Goal: Transaction & Acquisition: Purchase product/service

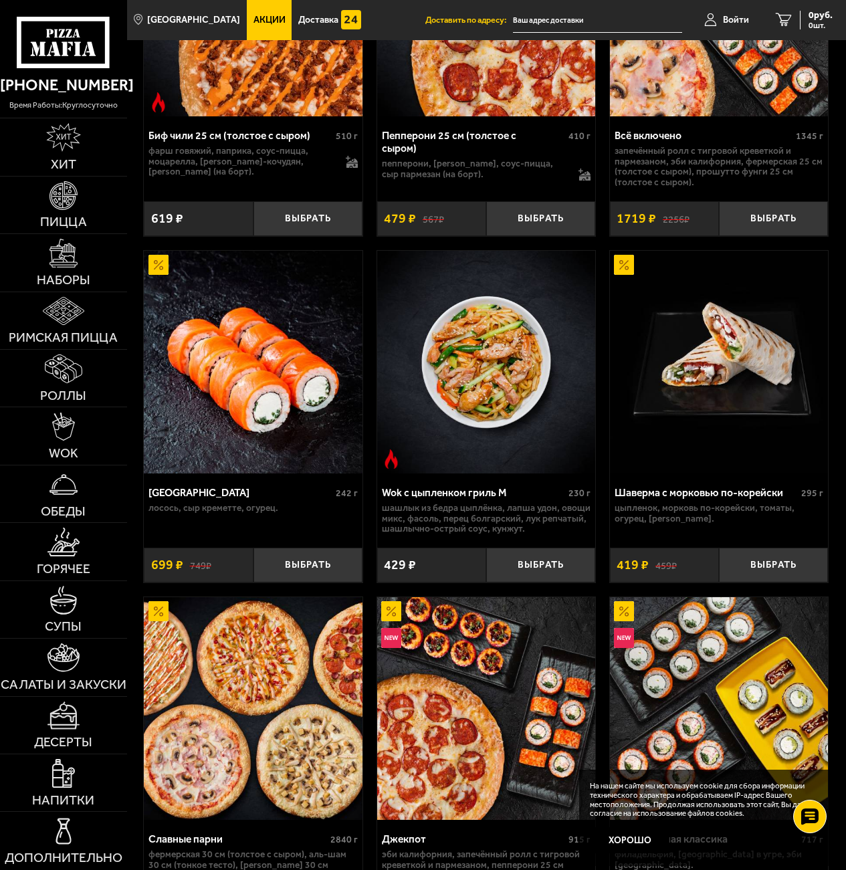
scroll to position [802, 0]
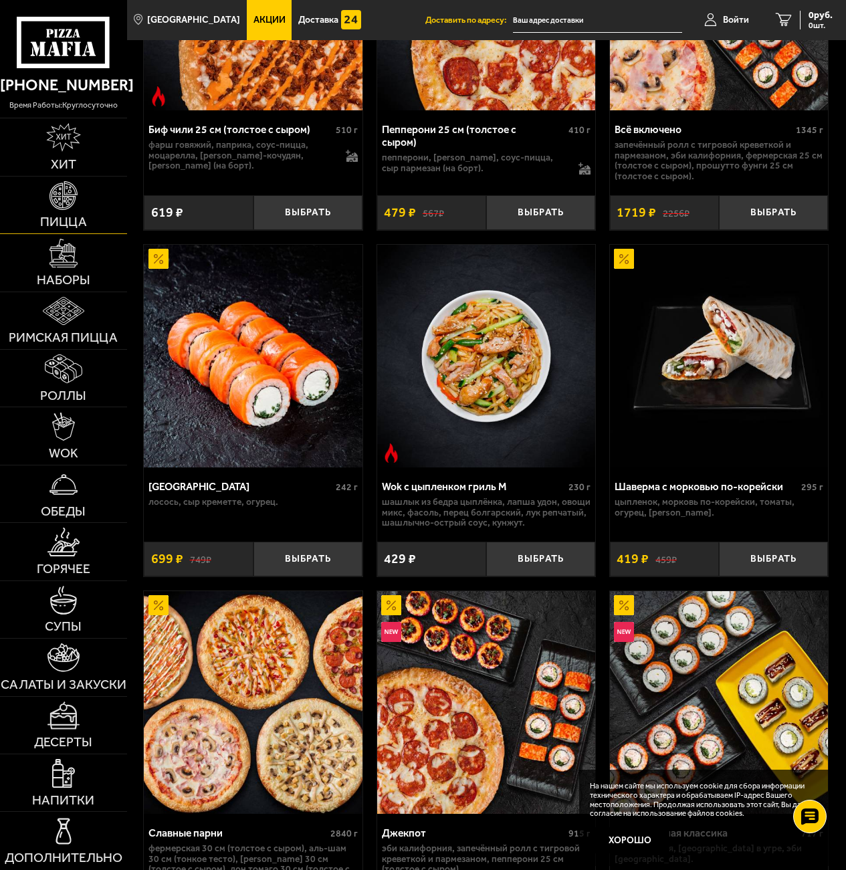
click at [78, 208] on img at bounding box center [63, 195] width 29 height 29
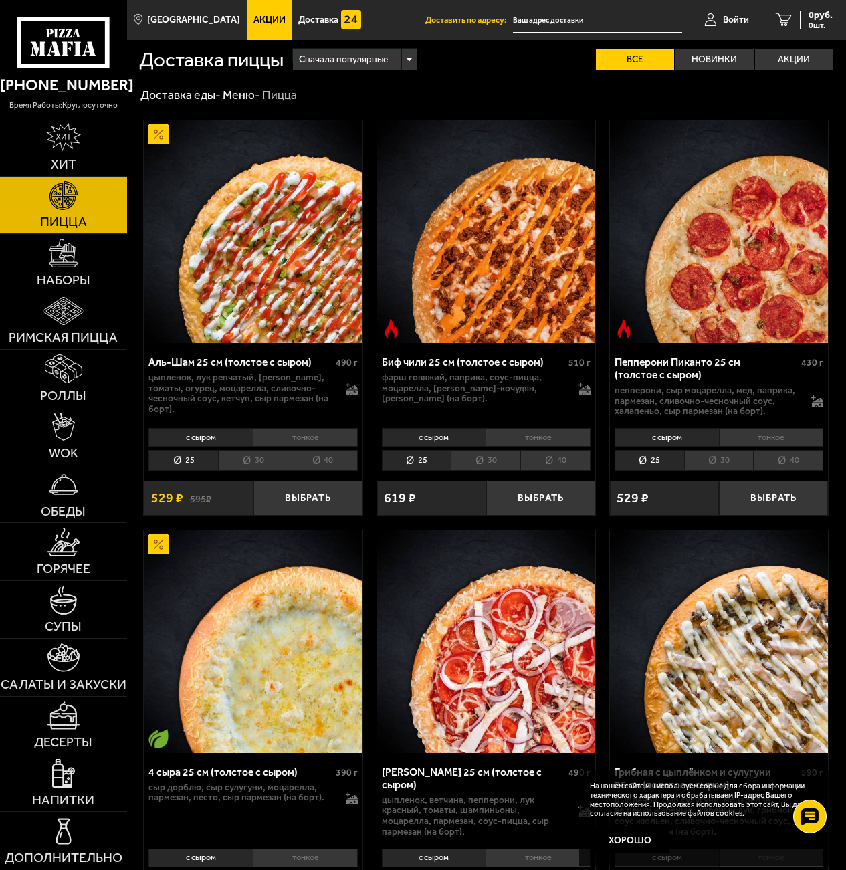
click at [74, 249] on img at bounding box center [63, 253] width 29 height 29
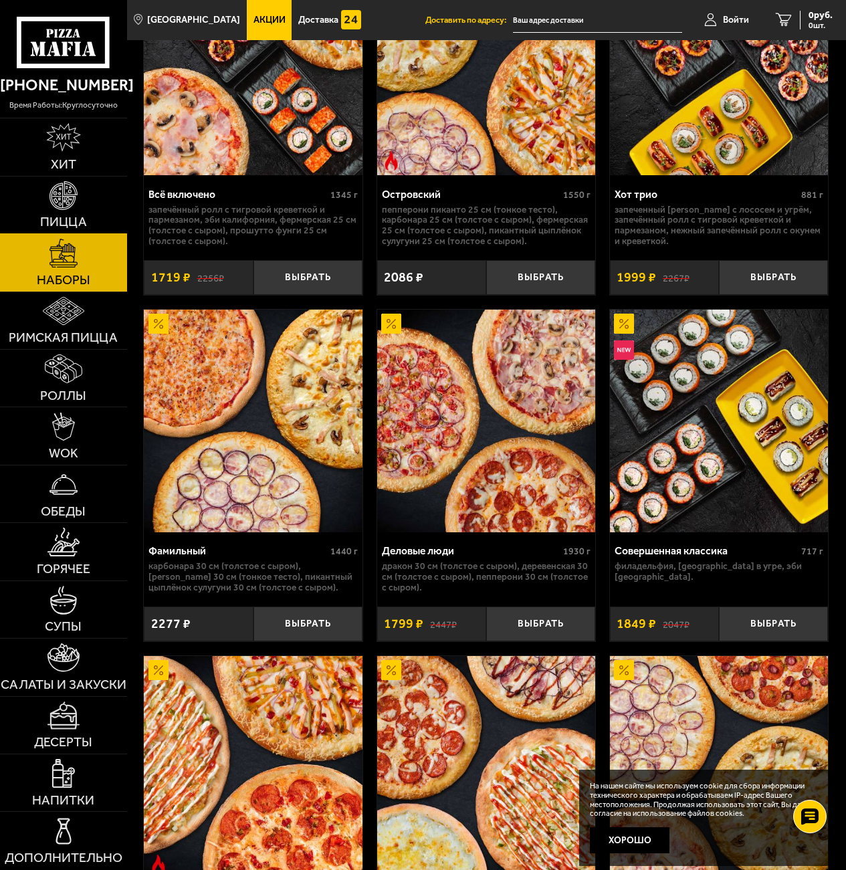
scroll to position [2207, 0]
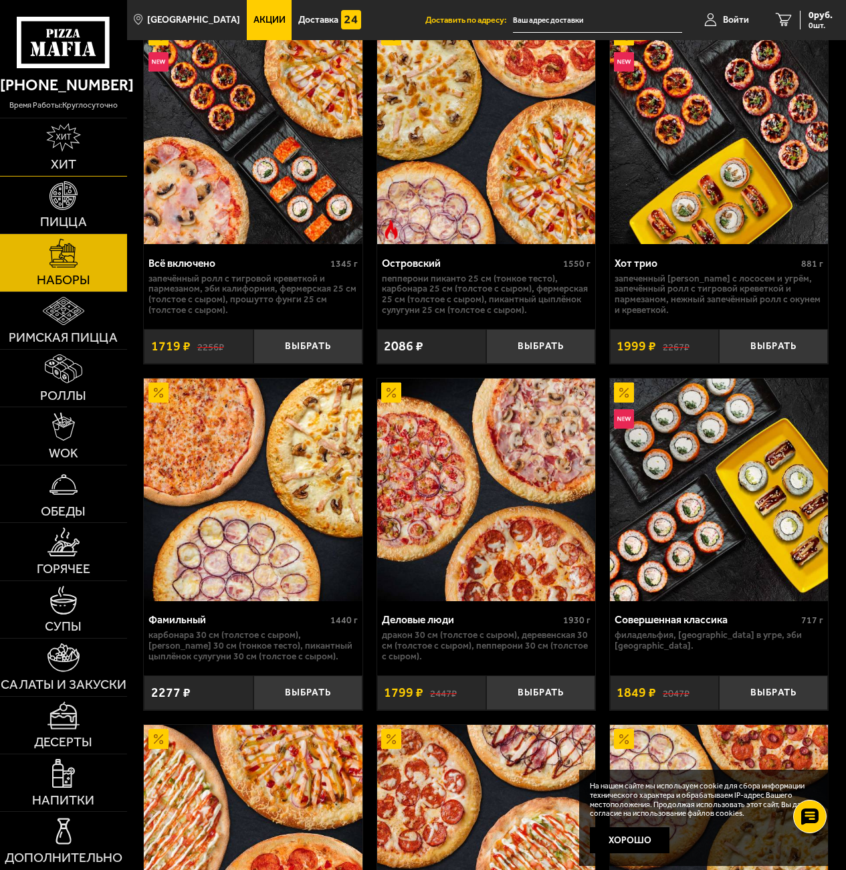
click at [68, 141] on img at bounding box center [63, 137] width 34 height 29
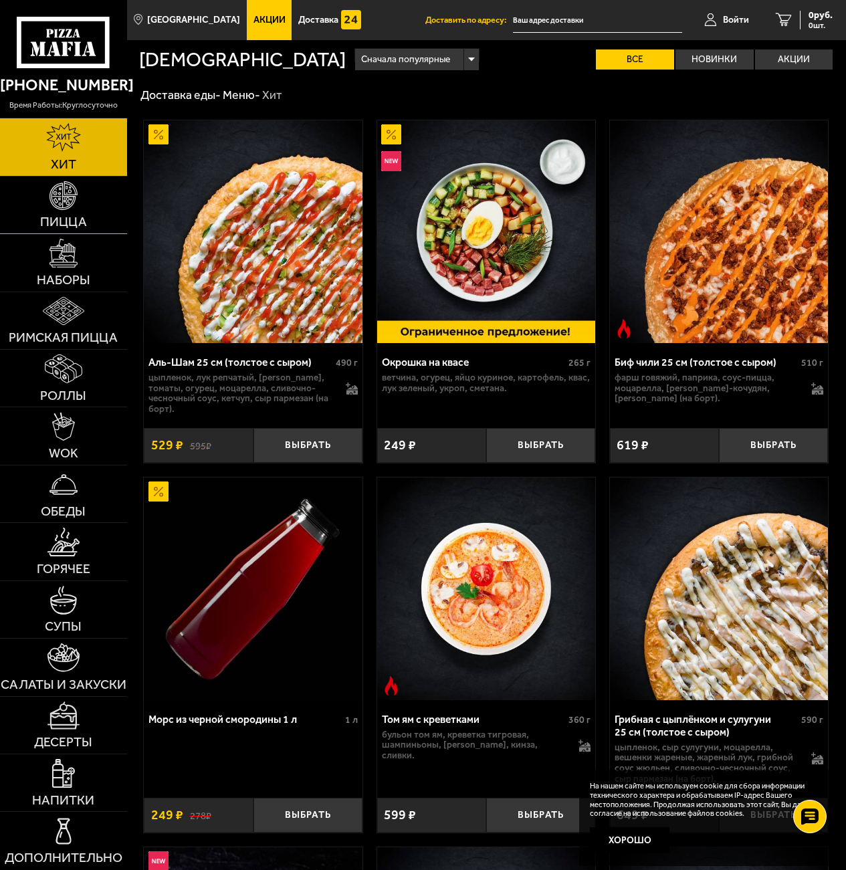
click at [44, 199] on link "Пицца" at bounding box center [63, 205] width 127 height 57
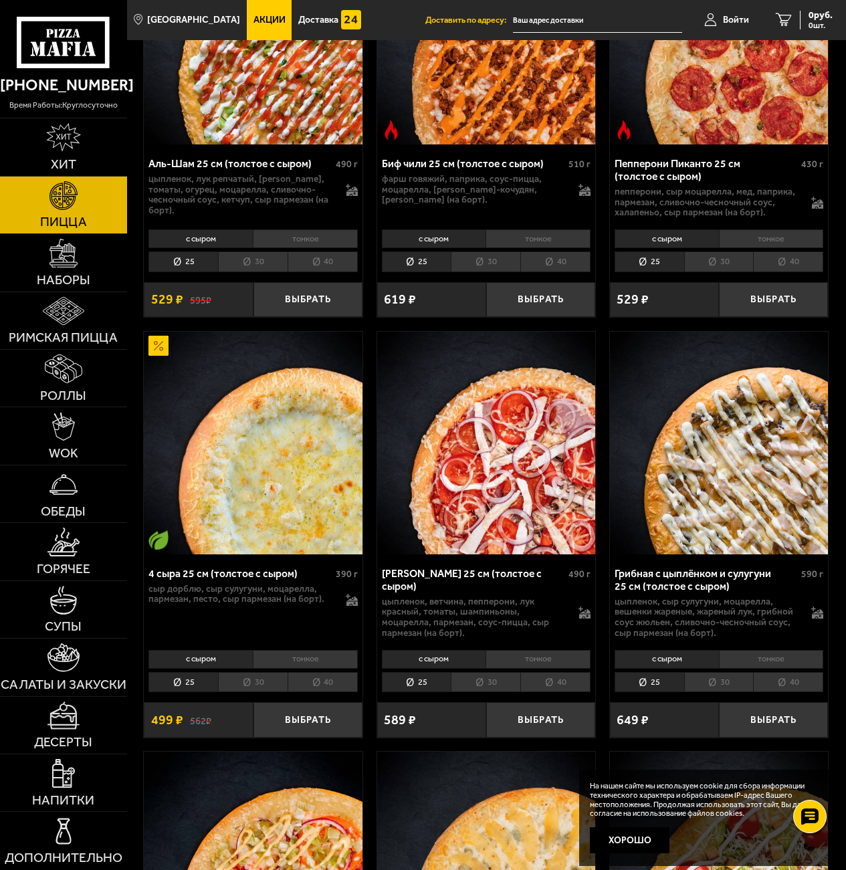
scroll to position [201, 0]
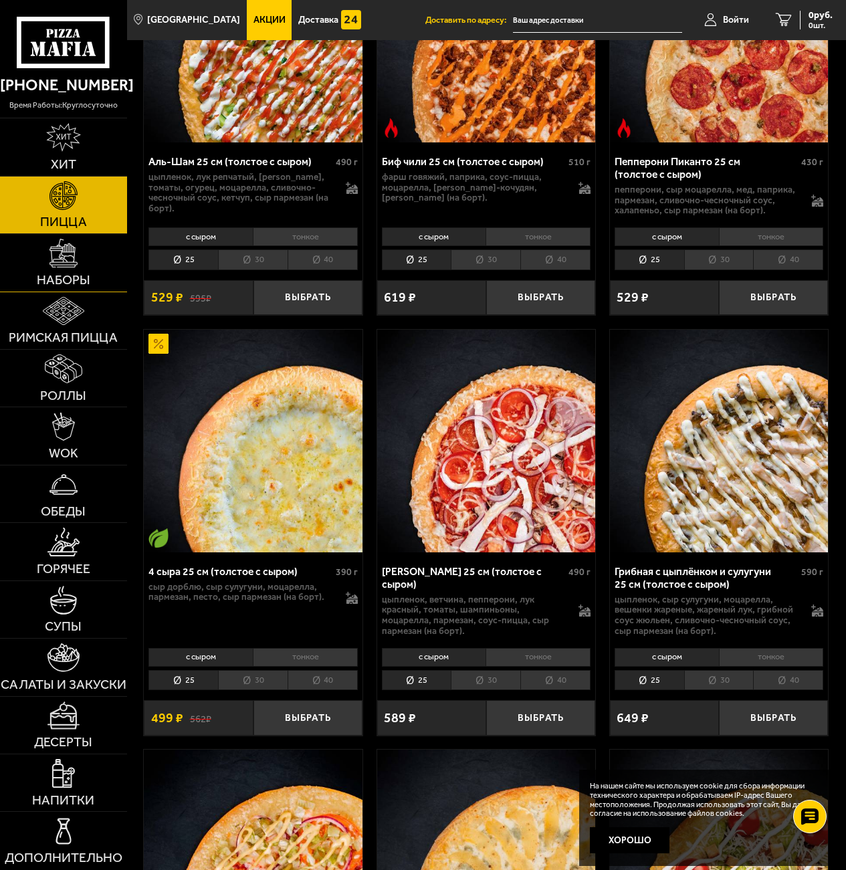
click at [20, 263] on link "Наборы" at bounding box center [63, 262] width 127 height 57
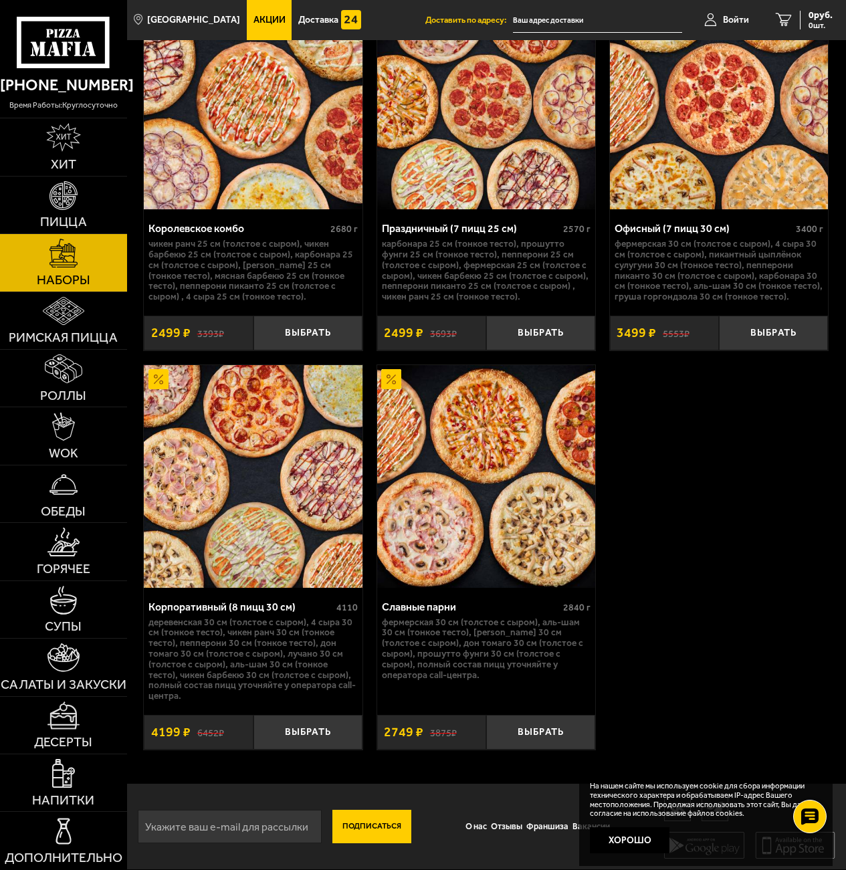
scroll to position [3675, 0]
click at [98, 199] on link "Пицца" at bounding box center [63, 205] width 127 height 57
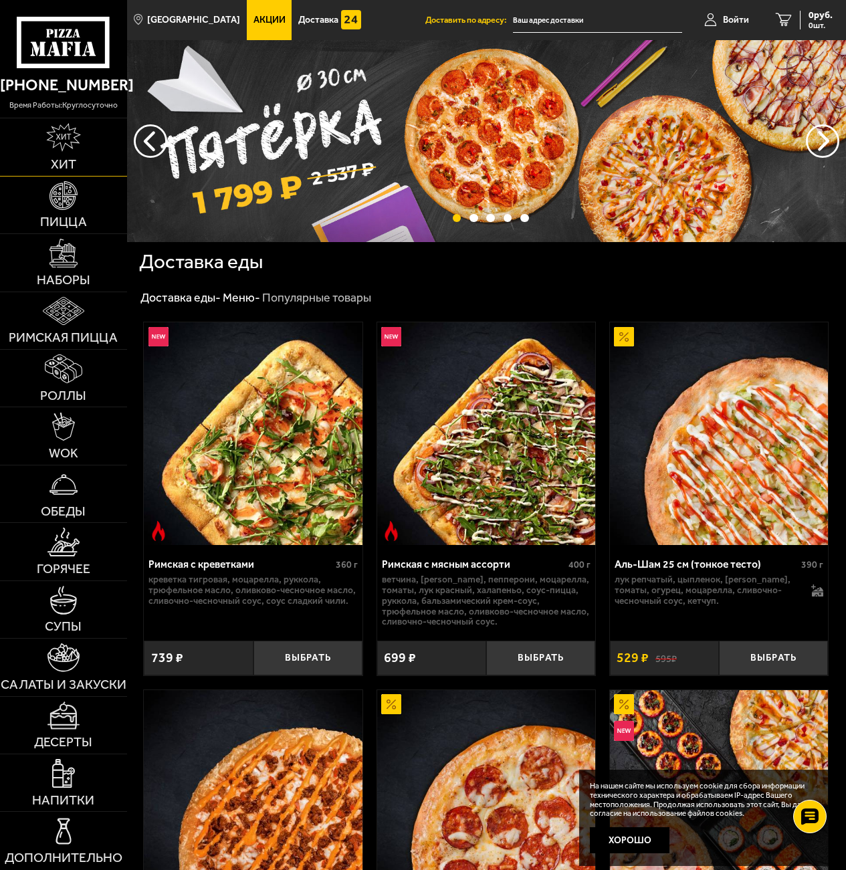
click at [78, 126] on img at bounding box center [63, 137] width 34 height 29
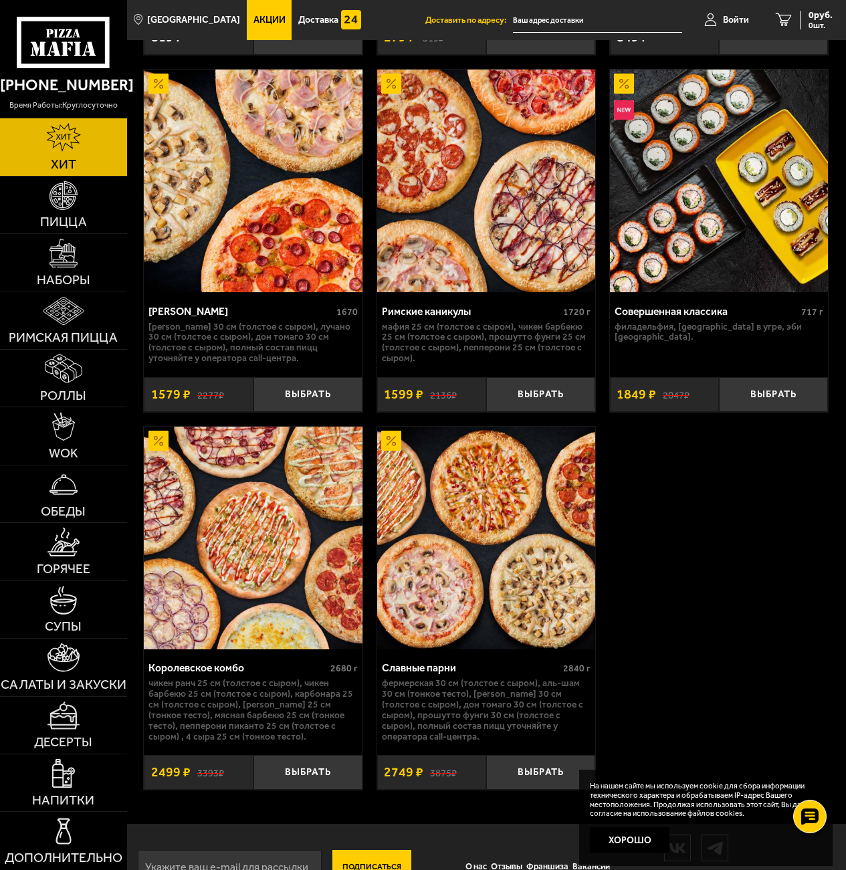
scroll to position [1535, 0]
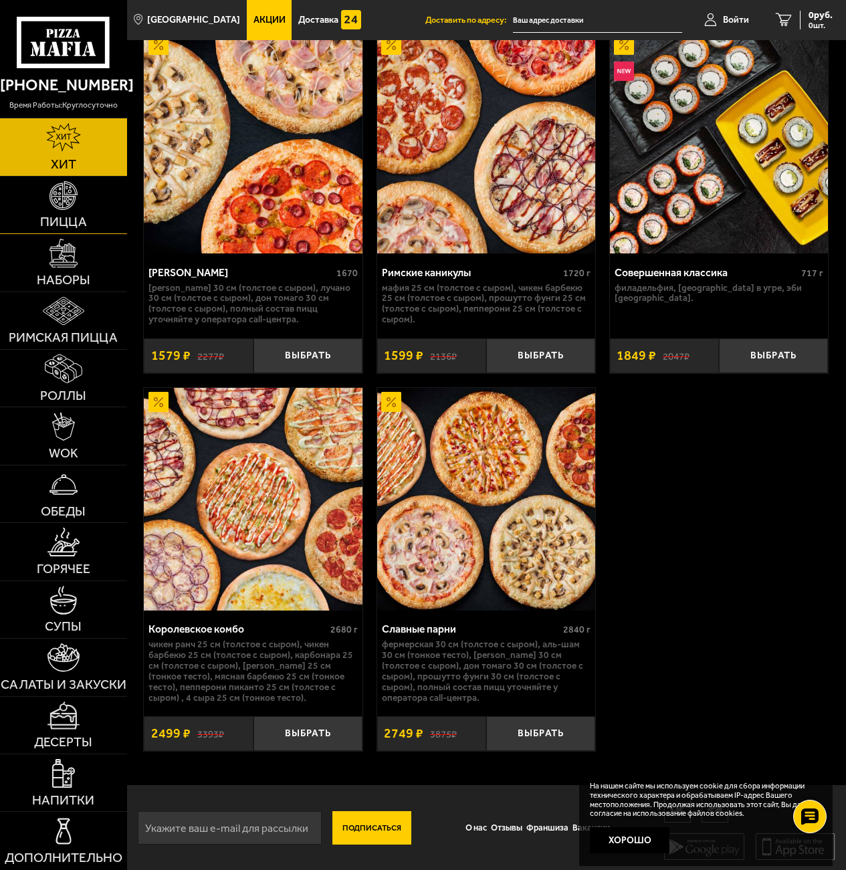
click at [70, 222] on span "Пицца" at bounding box center [63, 221] width 47 height 13
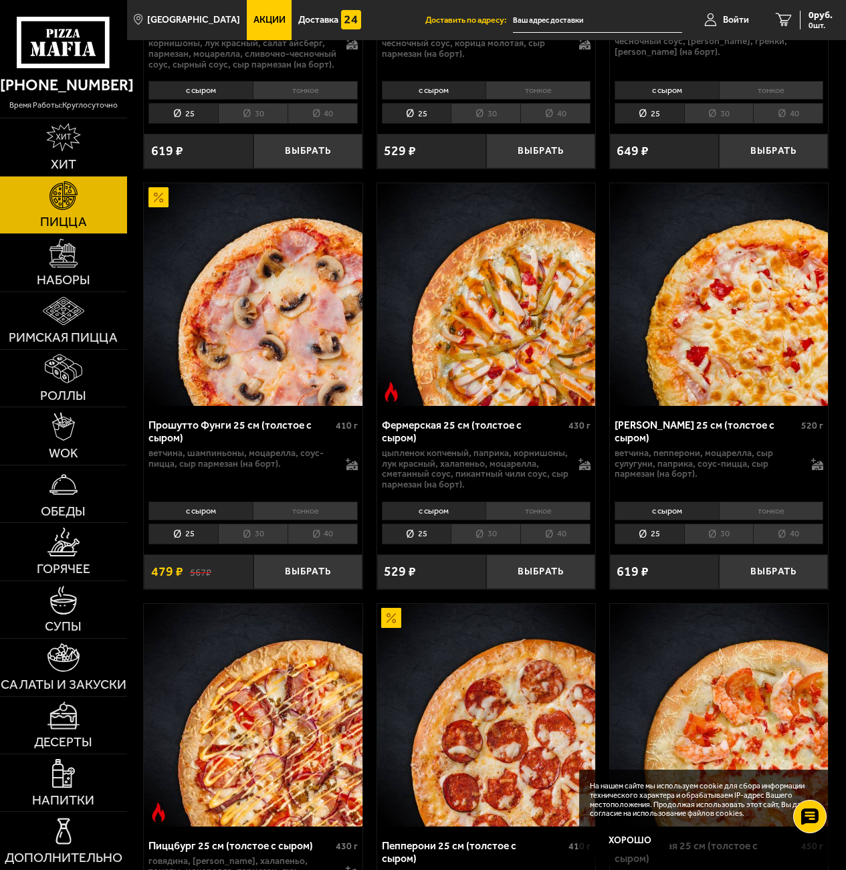
scroll to position [1337, 0]
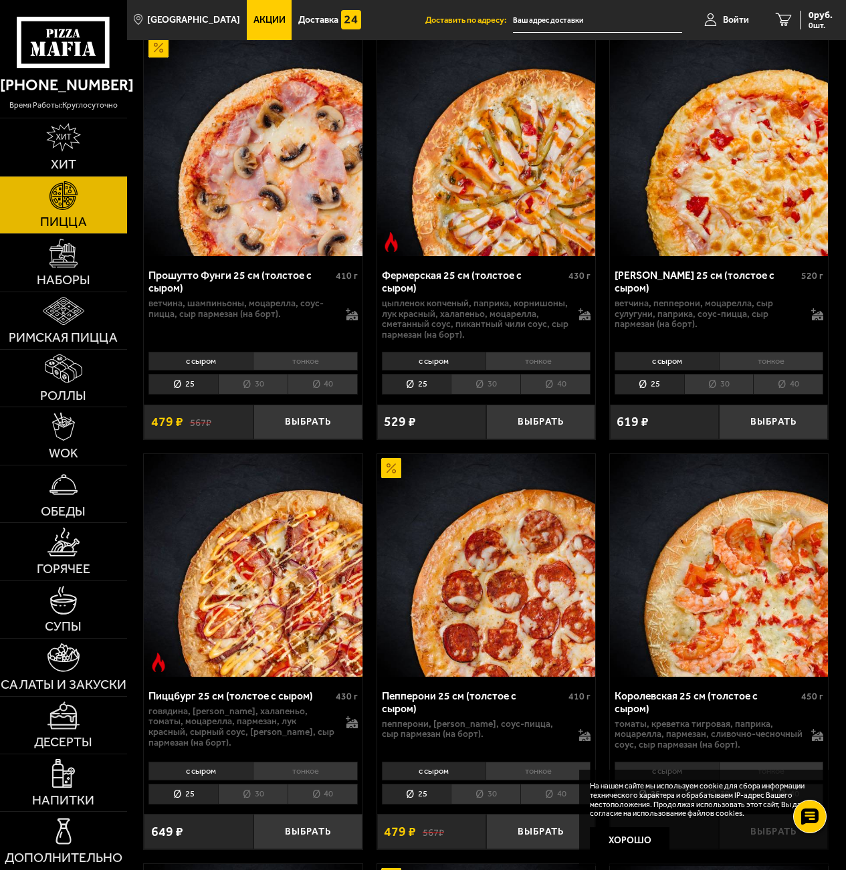
click at [466, 391] on li "30" at bounding box center [486, 384] width 70 height 21
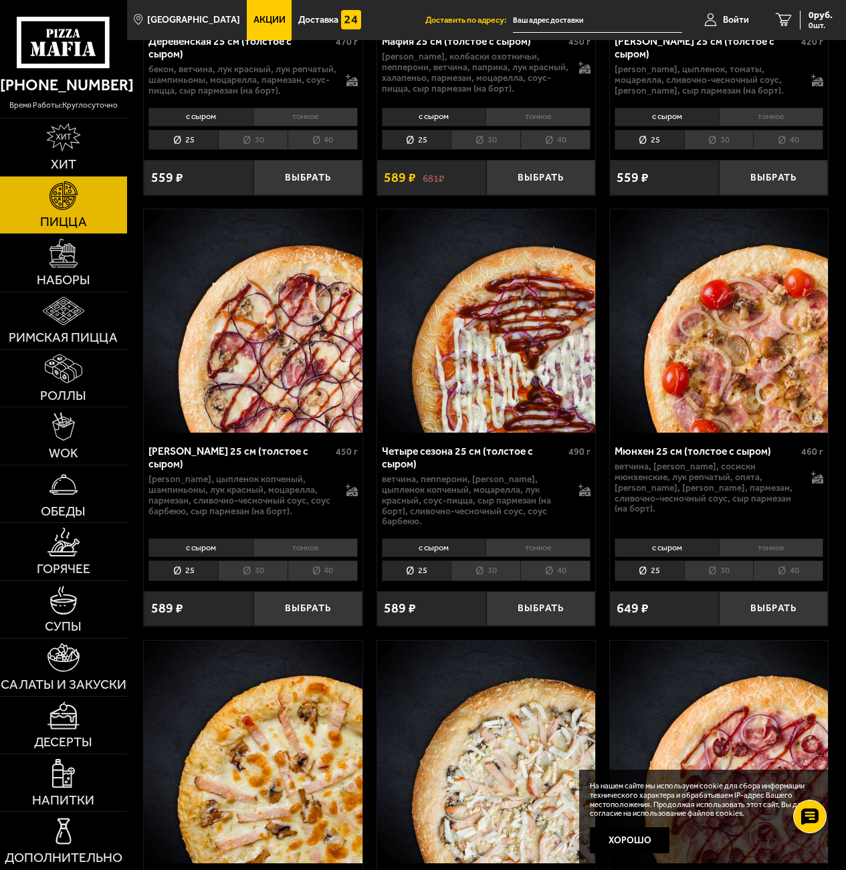
scroll to position [2407, 0]
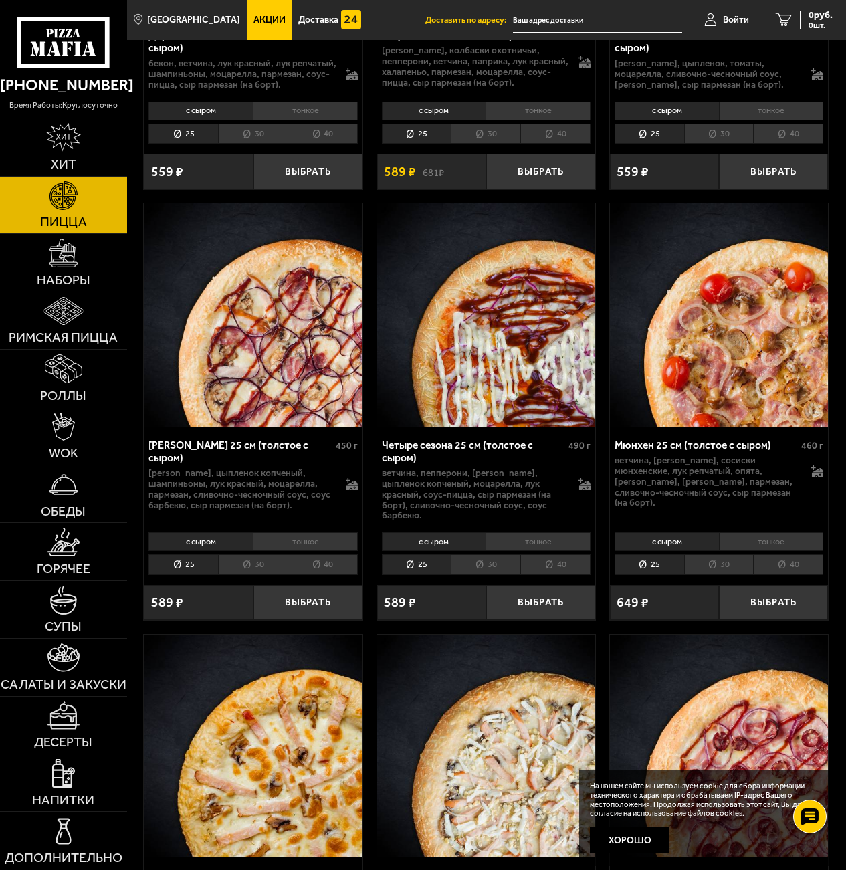
click at [483, 568] on li "30" at bounding box center [486, 564] width 70 height 21
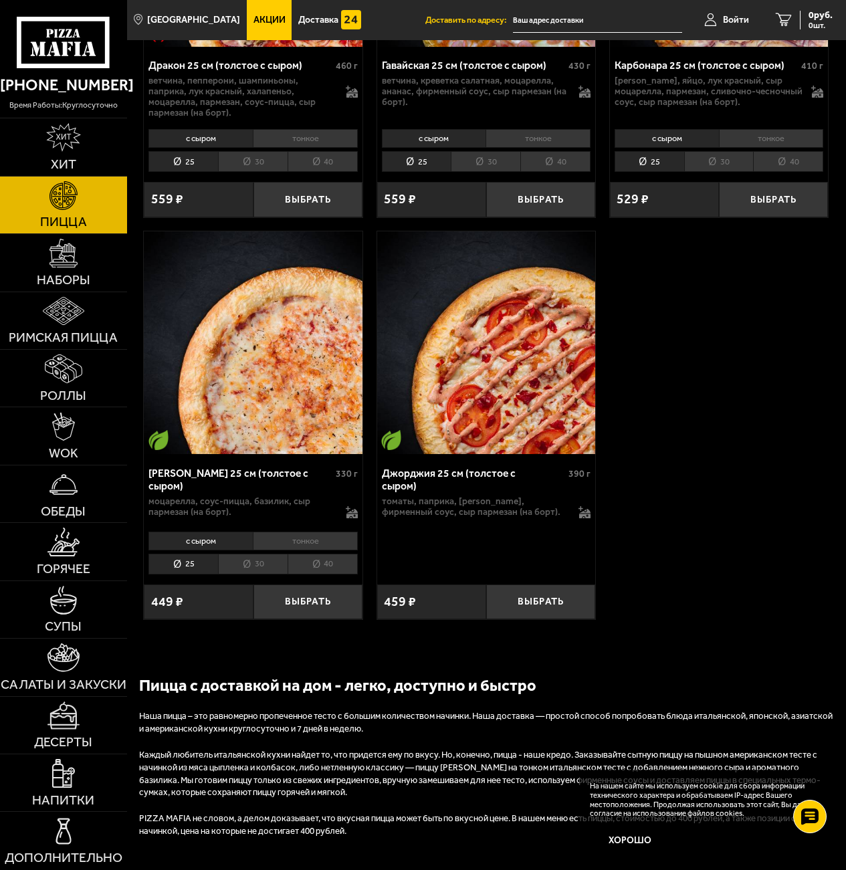
scroll to position [3678, 0]
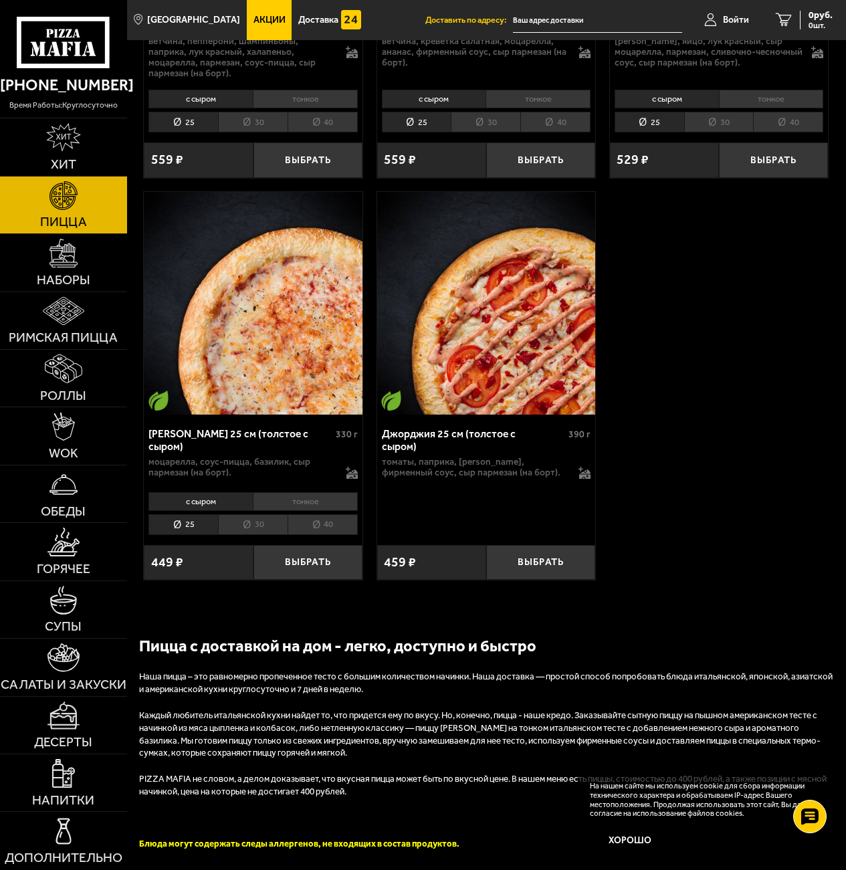
click at [313, 517] on li "40" at bounding box center [323, 524] width 70 height 21
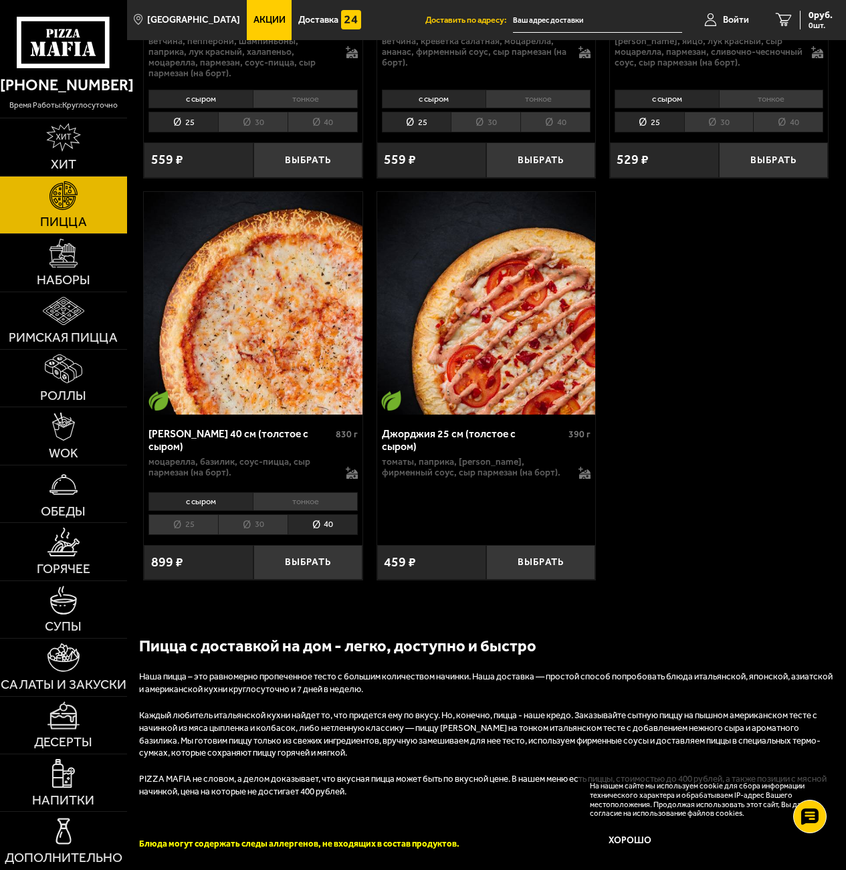
drag, startPoint x: 148, startPoint y: 748, endPoint x: 149, endPoint y: 526, distance: 221.3
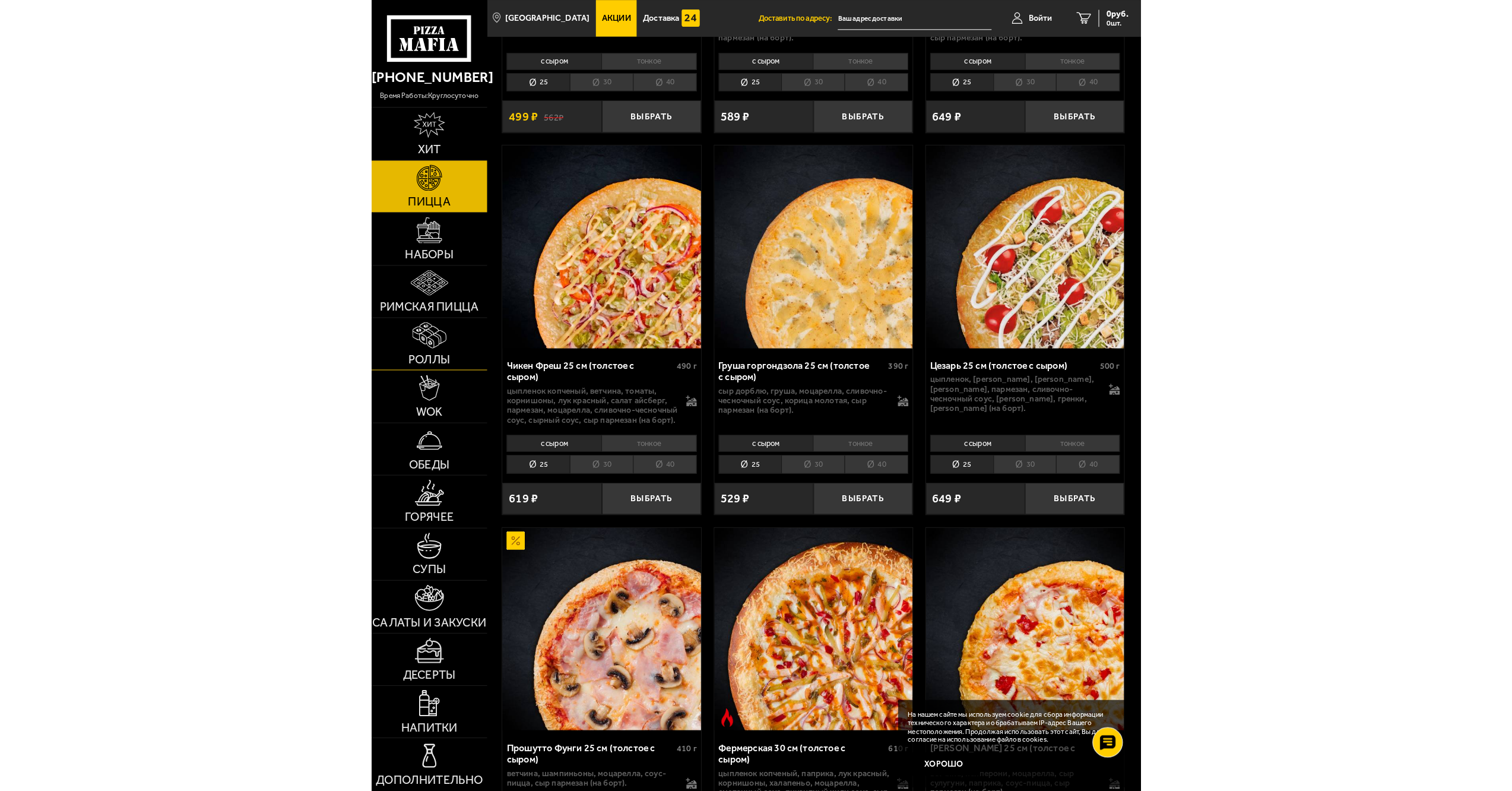
scroll to position [0, 0]
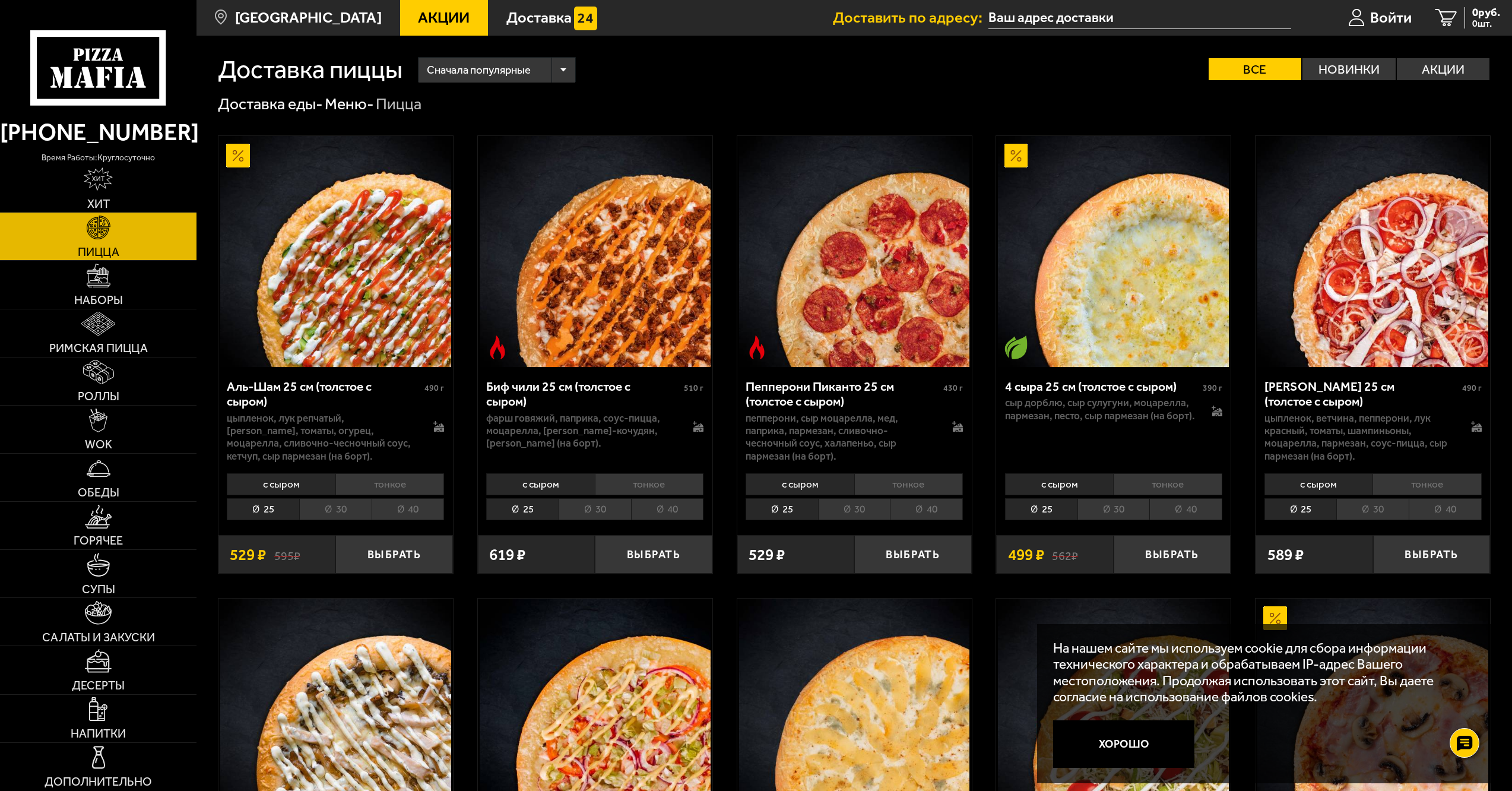
click at [750, 19] on input "text" at bounding box center [1139, 18] width 302 height 22
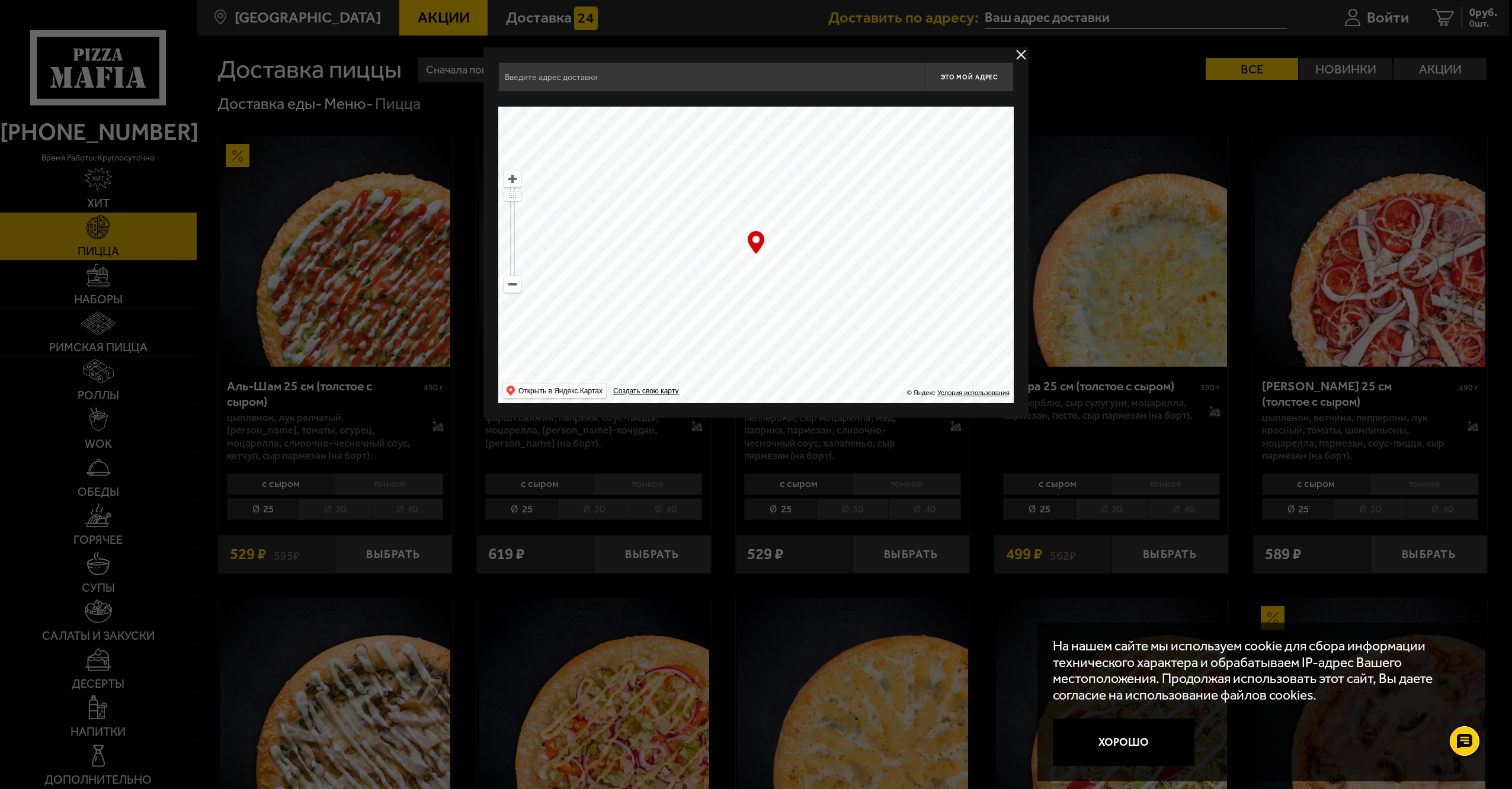
click at [748, 19] on div at bounding box center [756, 394] width 1512 height 789
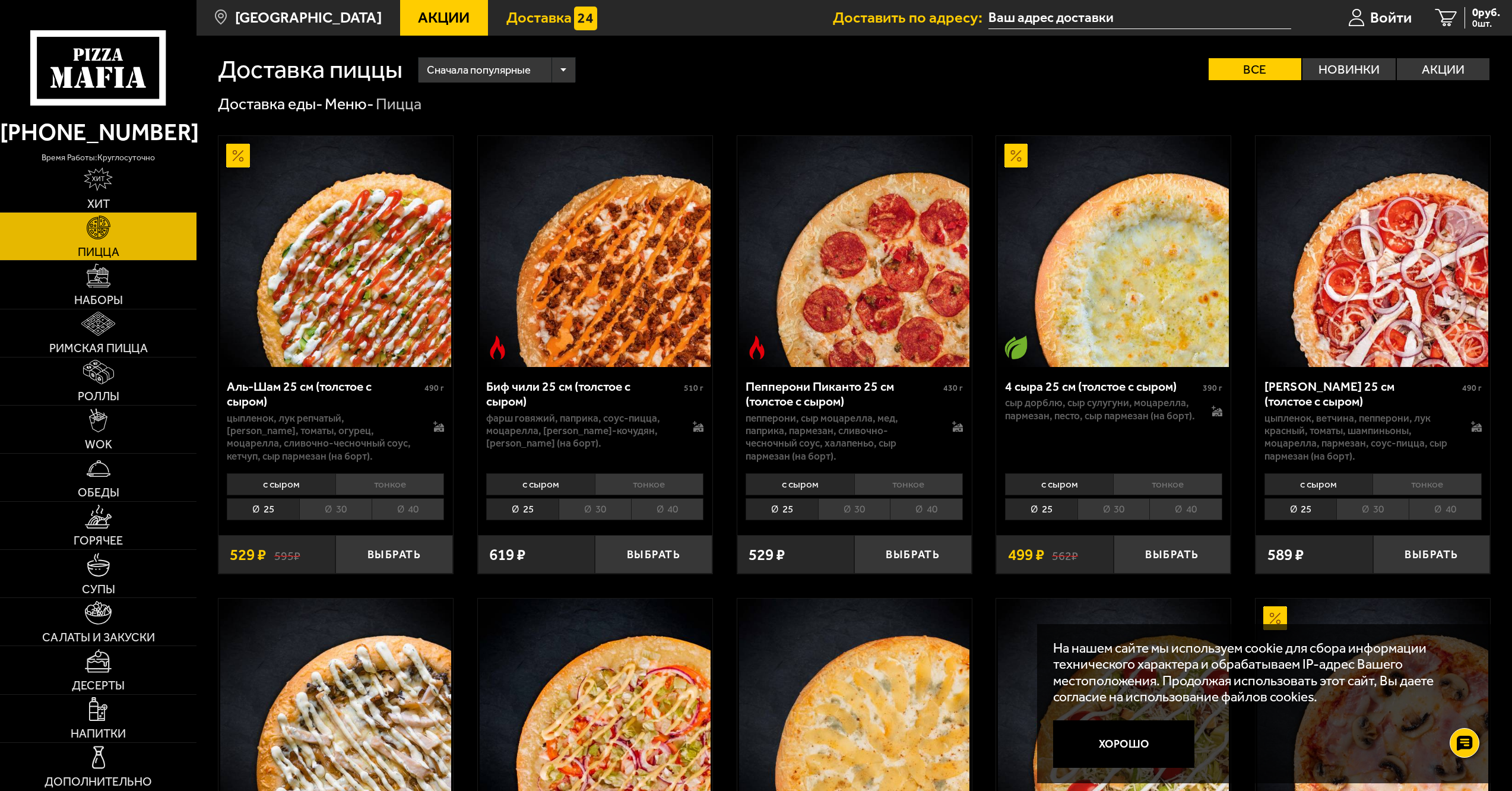
click at [509, 10] on span "Доставка" at bounding box center [539, 17] width 66 height 15
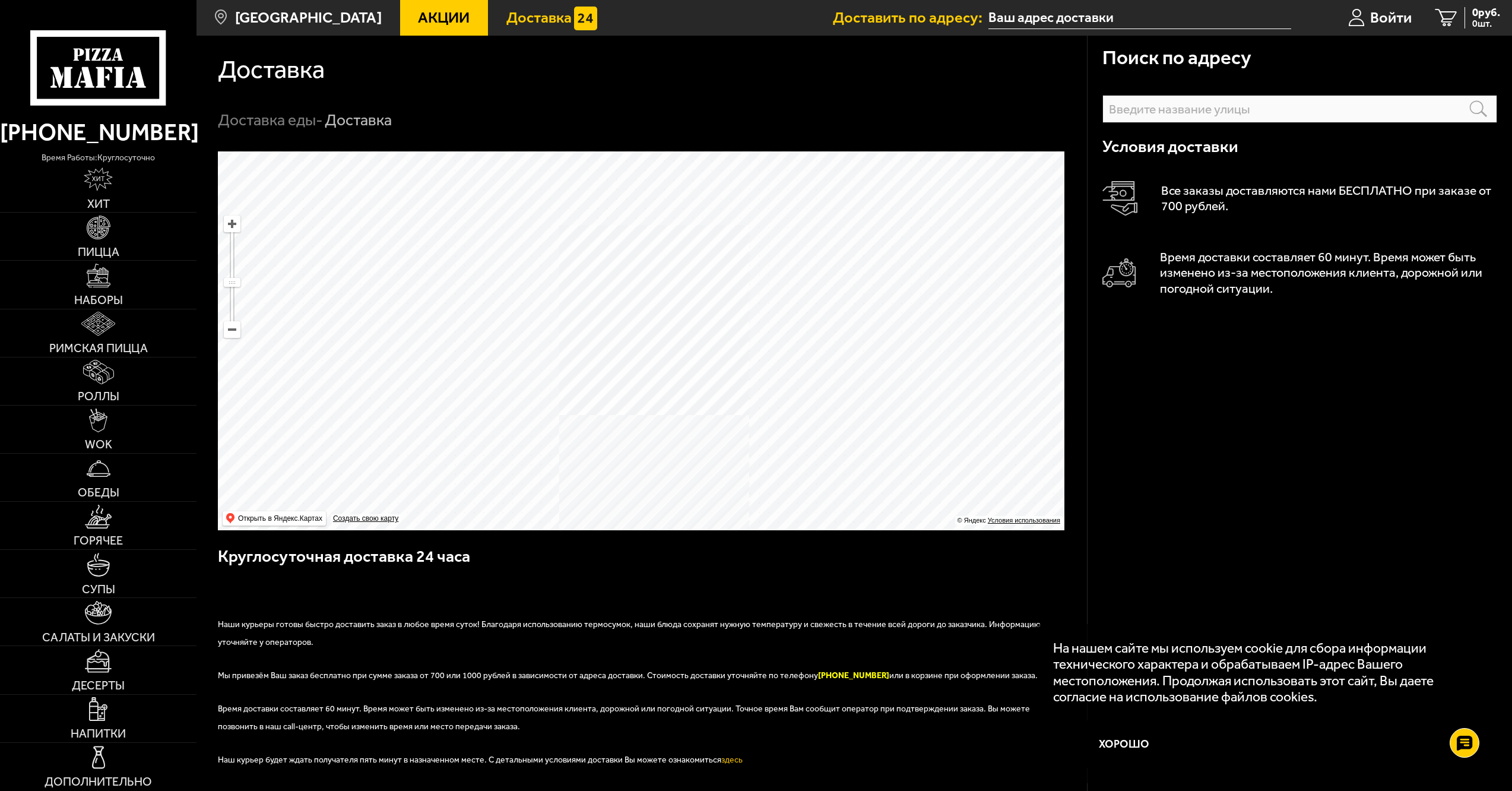
click at [510, 15] on span "Доставка" at bounding box center [539, 17] width 66 height 15
click at [433, 20] on span "Акции" at bounding box center [444, 17] width 51 height 15
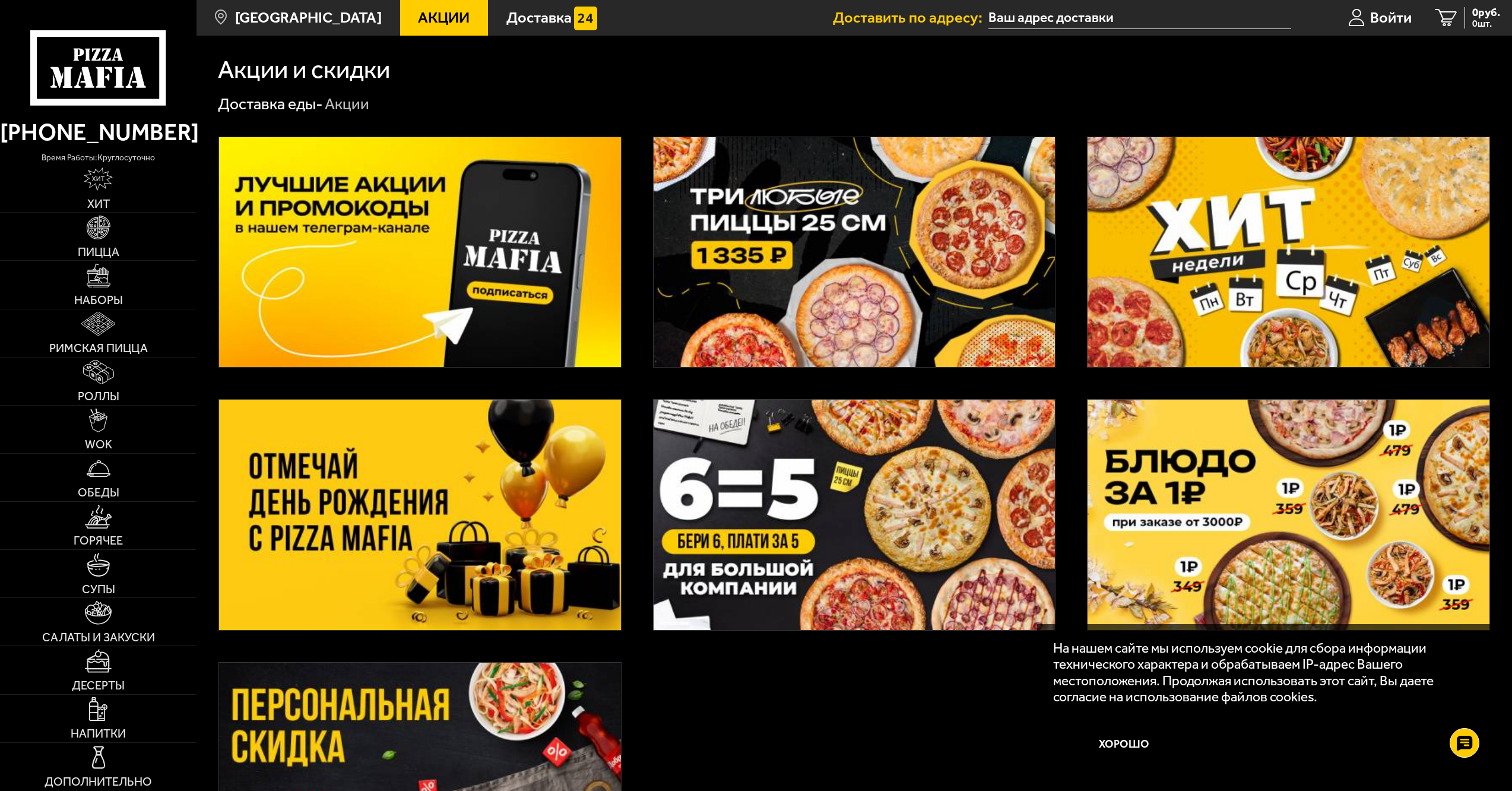
click at [750, 287] on img at bounding box center [854, 251] width 401 height 230
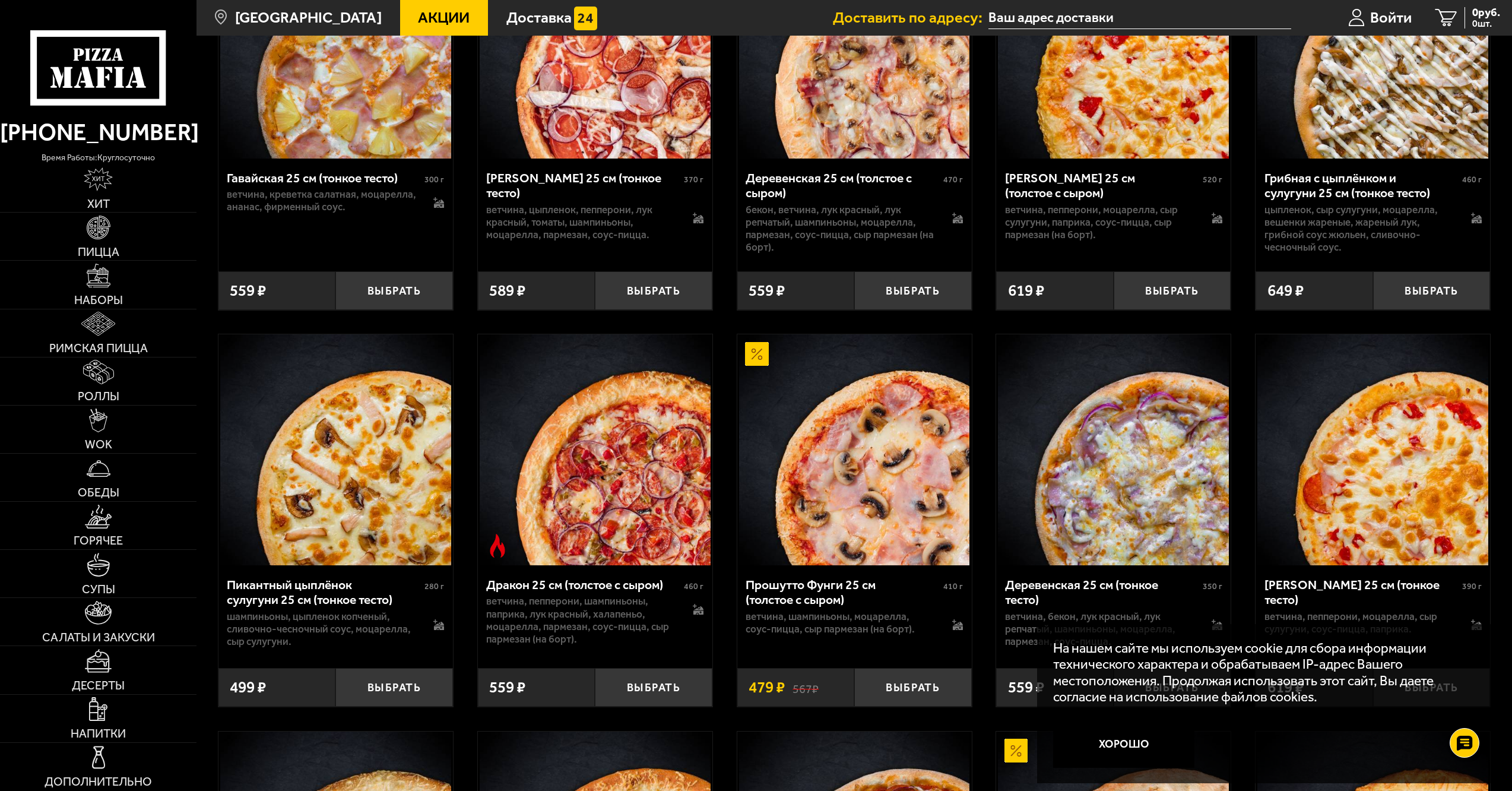
scroll to position [1840, 0]
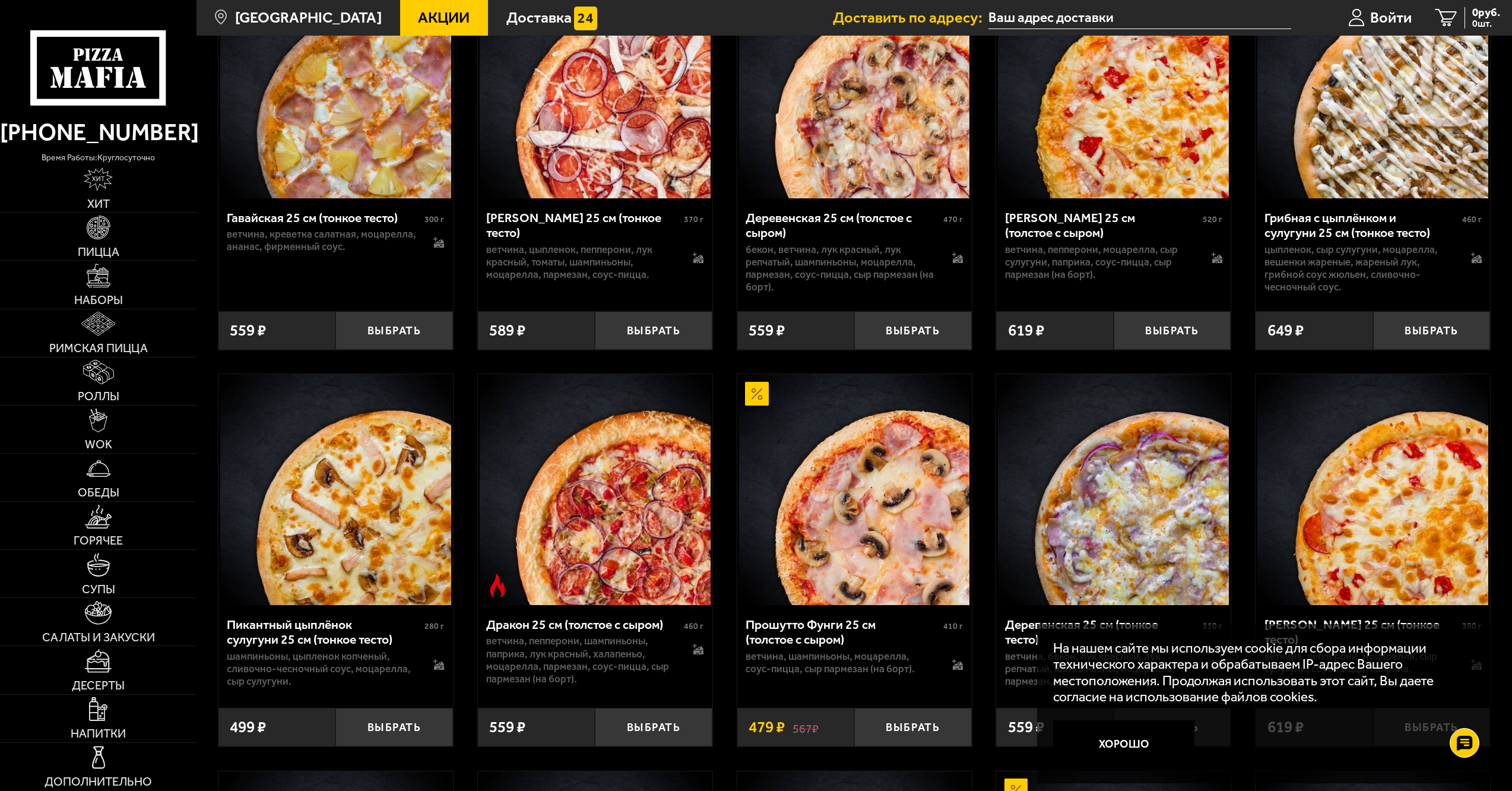
click at [85, 66] on icon at bounding box center [98, 67] width 136 height 75
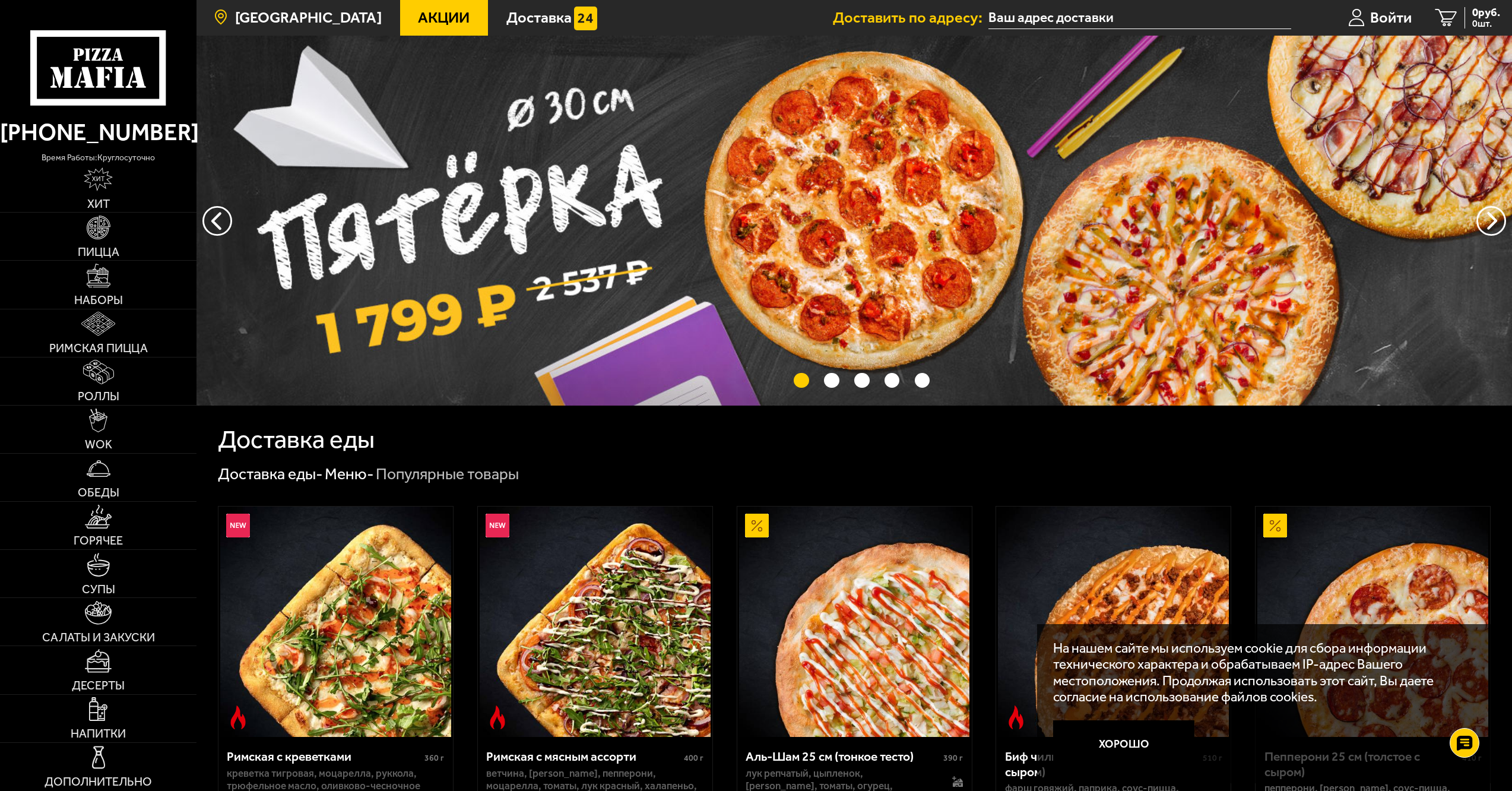
click at [326, 20] on span "[GEOGRAPHIC_DATA]" at bounding box center [308, 17] width 146 height 15
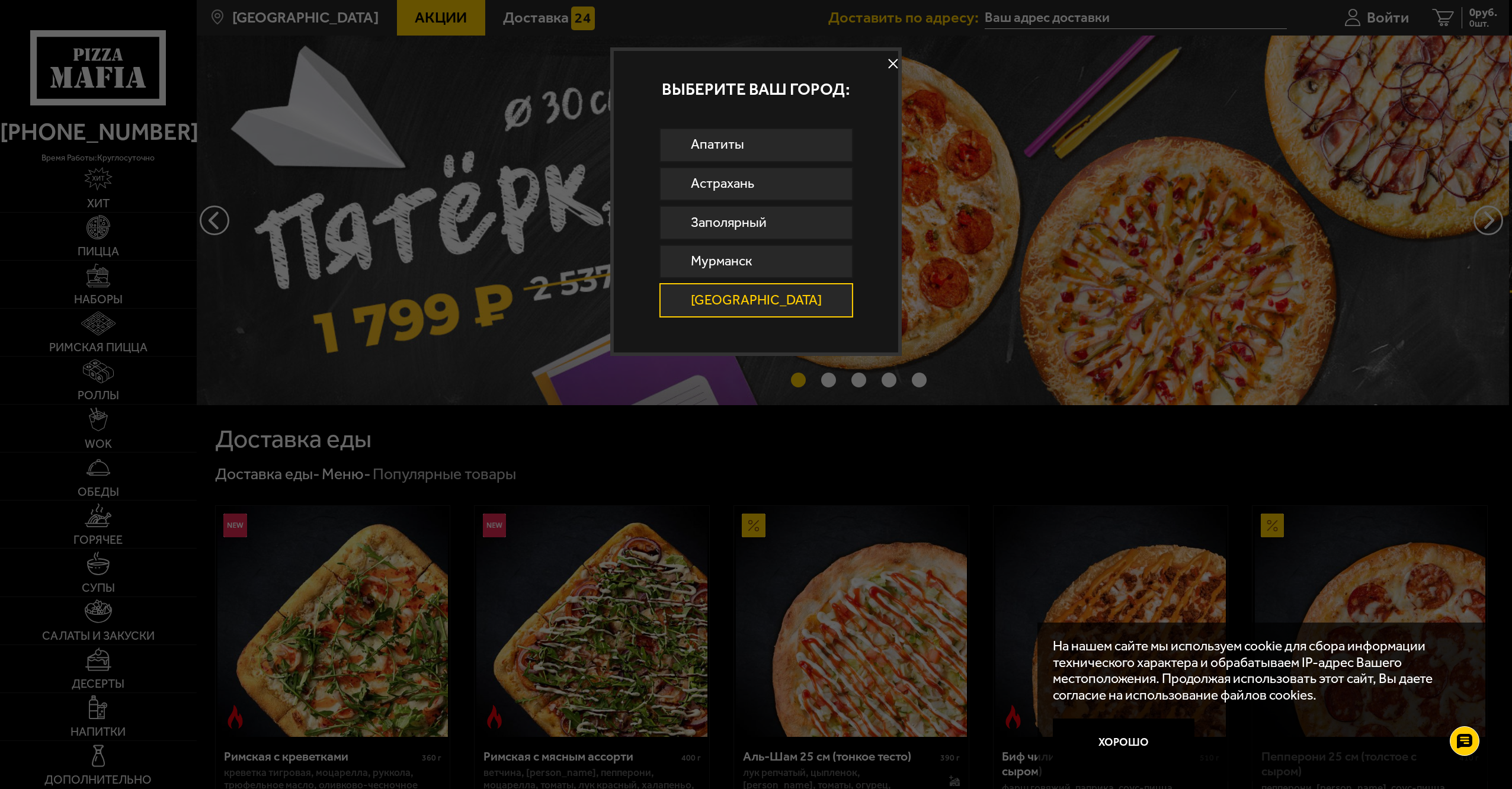
click at [724, 298] on link "[GEOGRAPHIC_DATA]" at bounding box center [756, 300] width 194 height 35
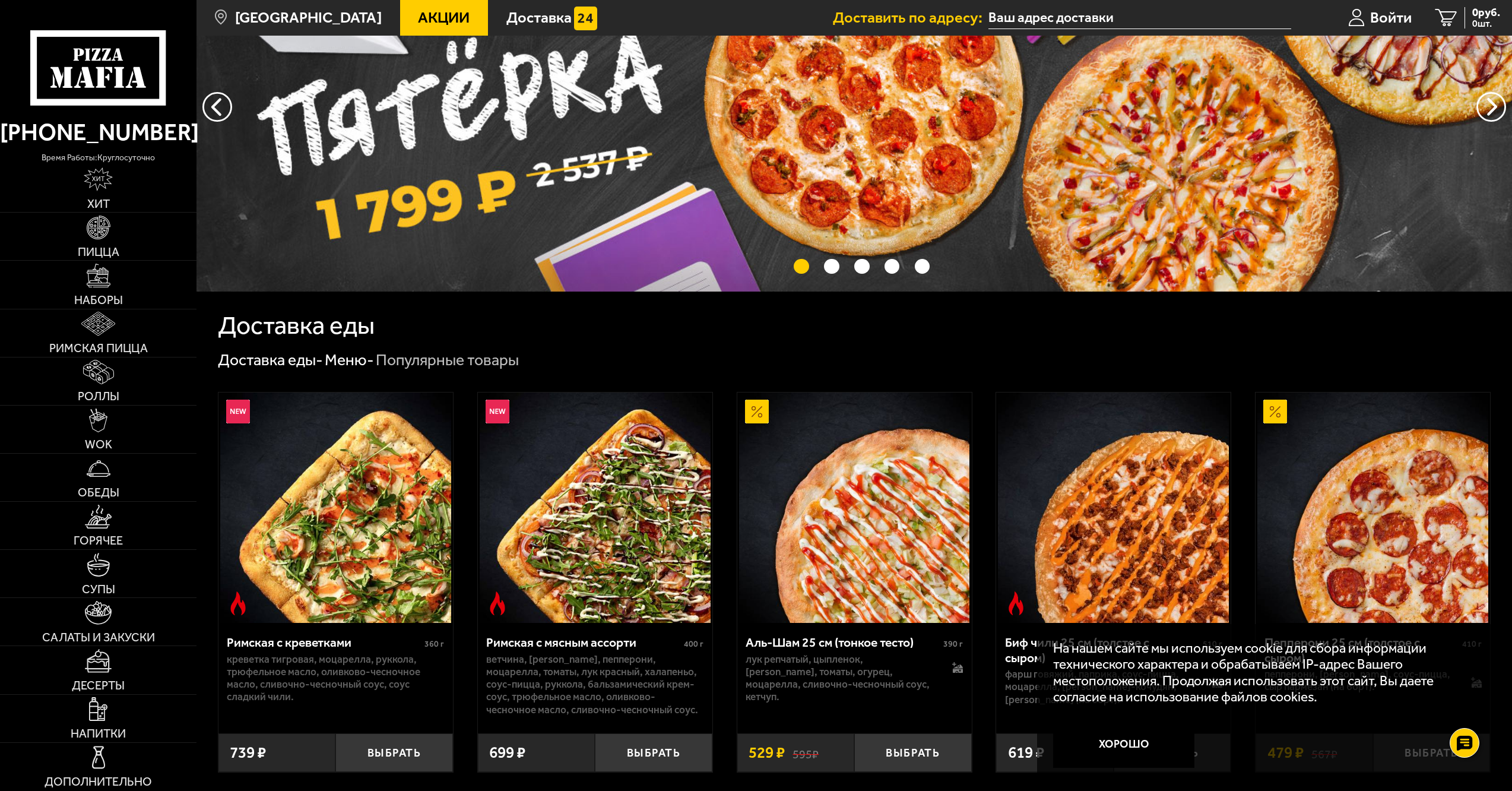
scroll to position [119, 0]
